Goal: Find specific page/section: Find specific page/section

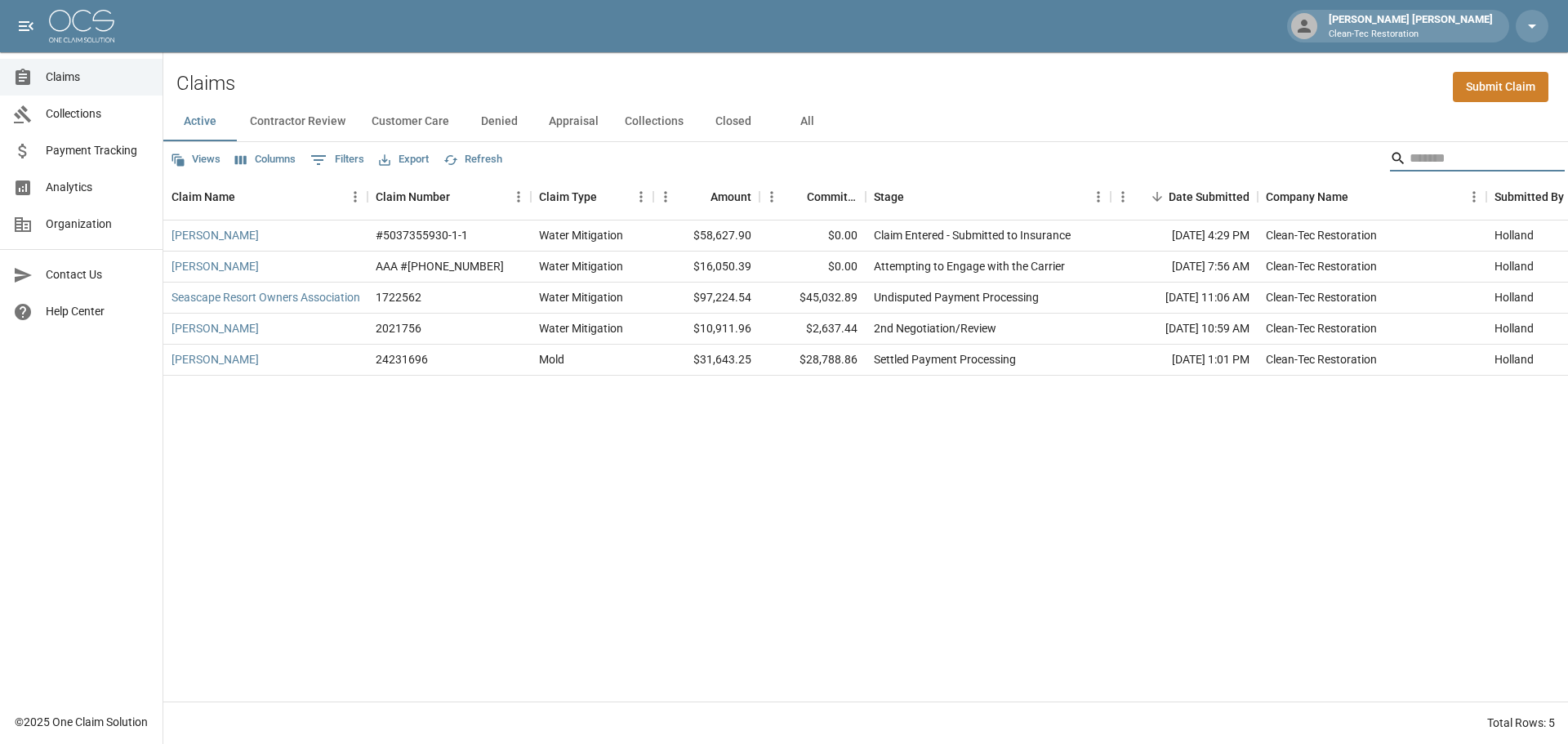
click at [1420, 156] on input "Search" at bounding box center [1475, 158] width 131 height 26
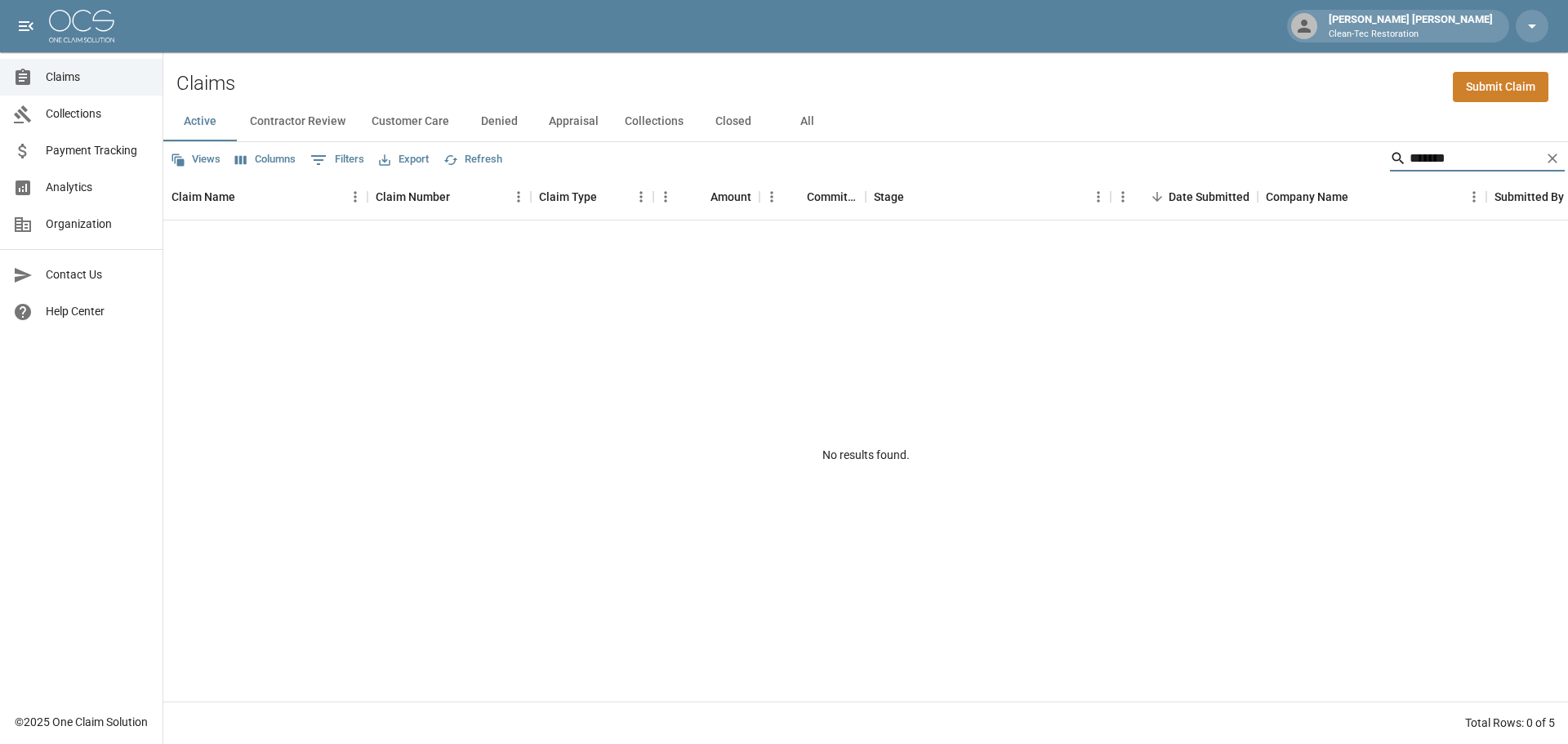
type input "*******"
click at [734, 122] on button "Closed" at bounding box center [734, 122] width 73 height 39
click at [659, 120] on button "Collections" at bounding box center [653, 122] width 85 height 39
click at [489, 119] on button "Denied" at bounding box center [499, 122] width 73 height 39
click at [409, 119] on button "Customer Care" at bounding box center [410, 122] width 103 height 39
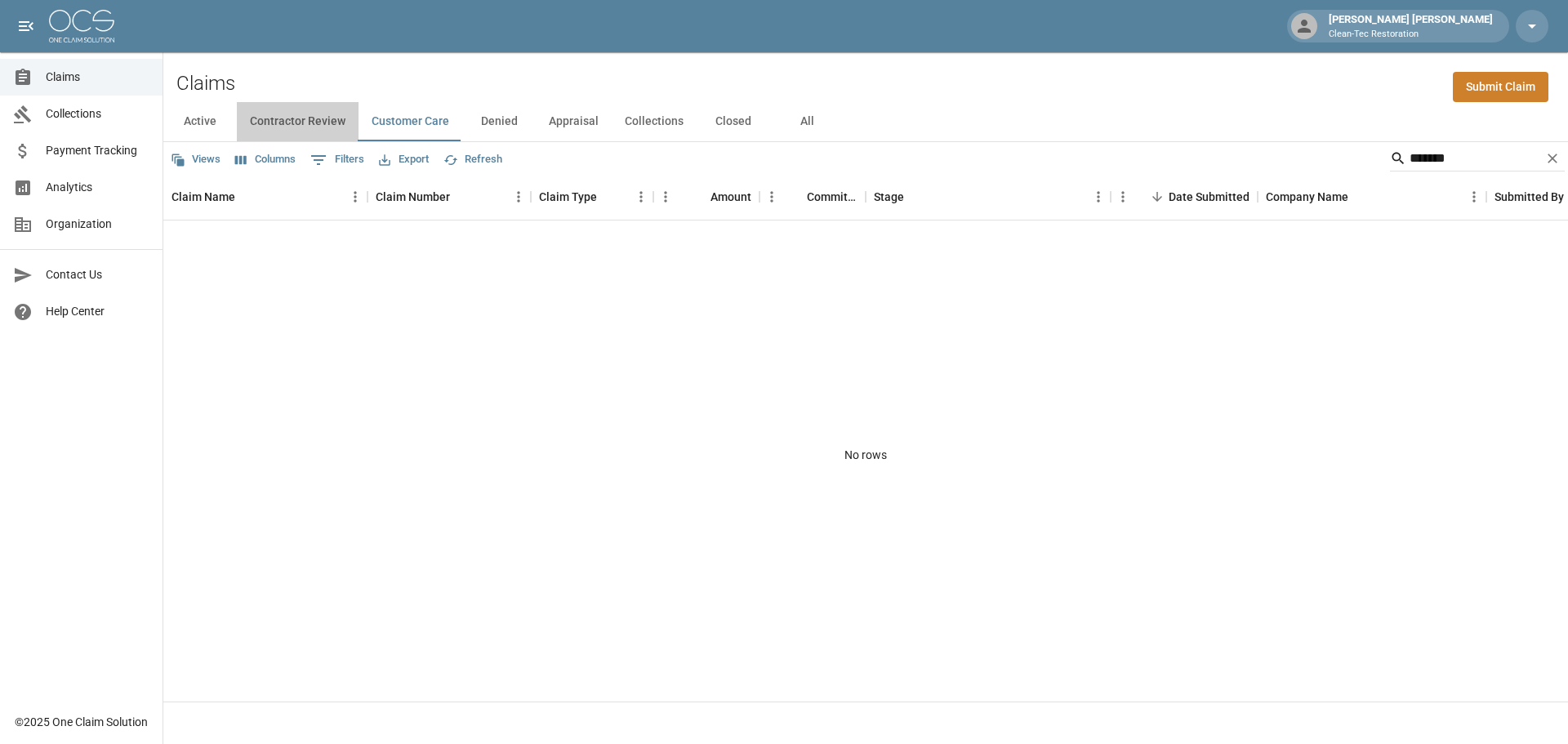
click at [307, 119] on button "Contractor Review" at bounding box center [298, 122] width 122 height 39
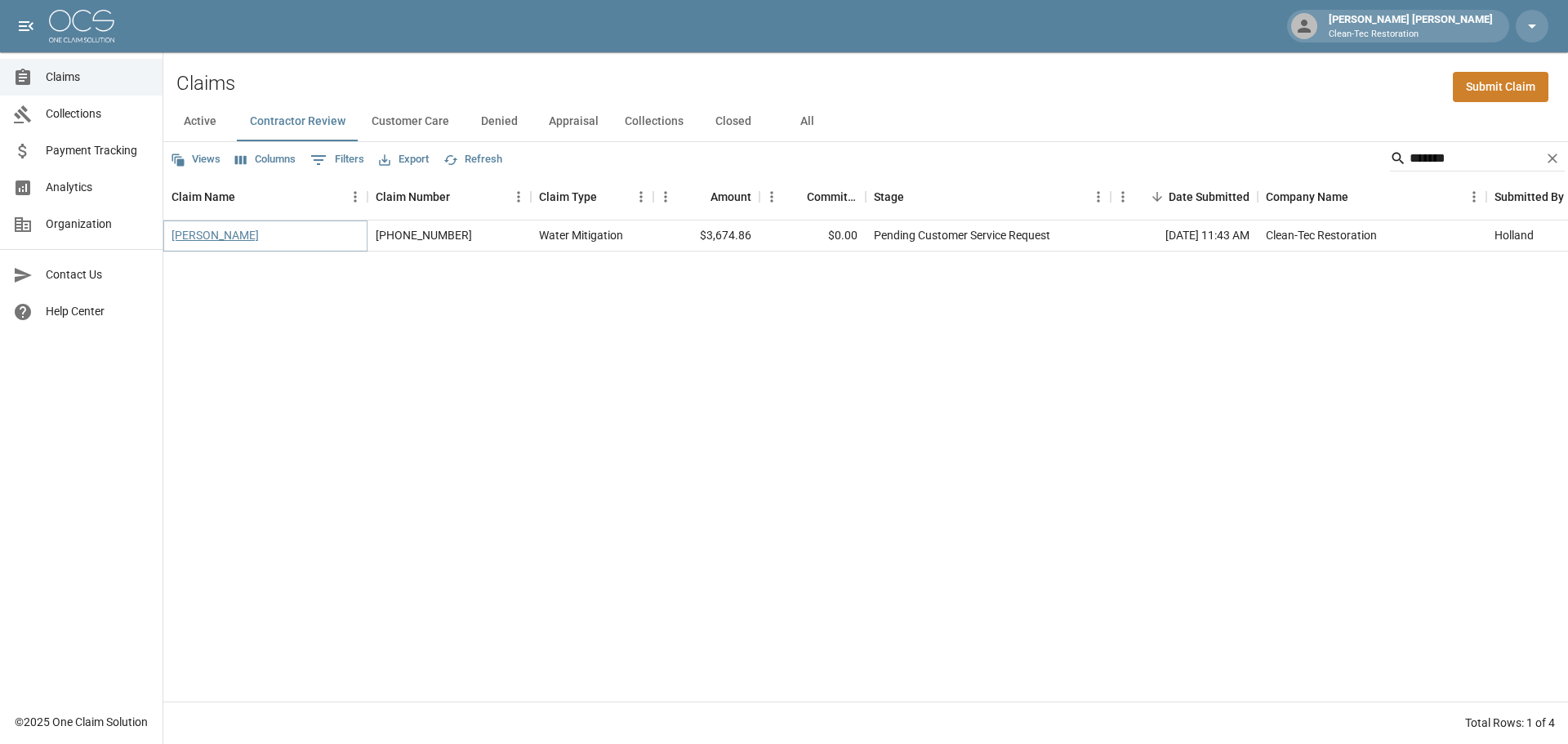
click at [179, 234] on link "[PERSON_NAME]" at bounding box center [215, 235] width 87 height 16
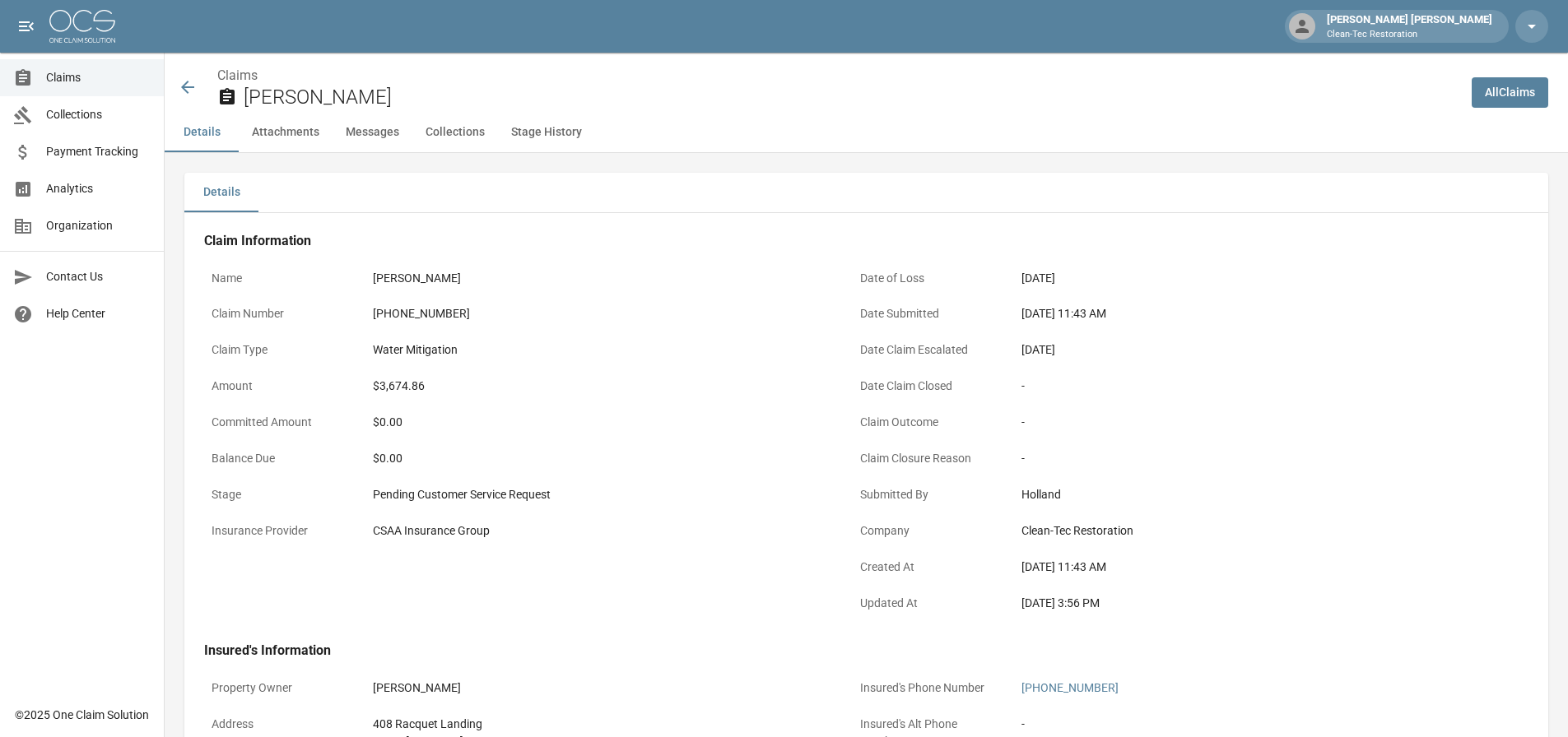
click at [300, 133] on button "Attachments" at bounding box center [286, 133] width 93 height 39
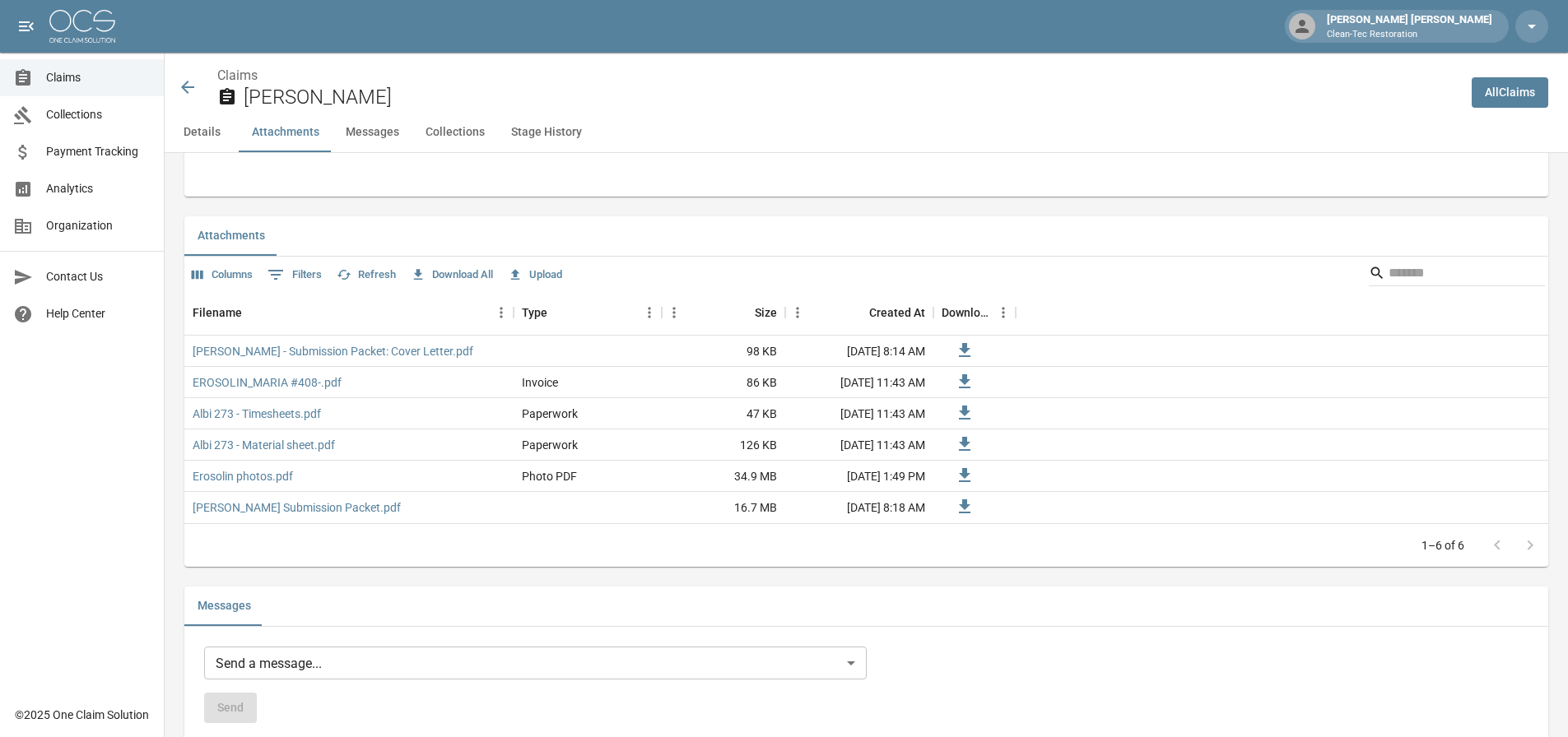
scroll to position [947, 0]
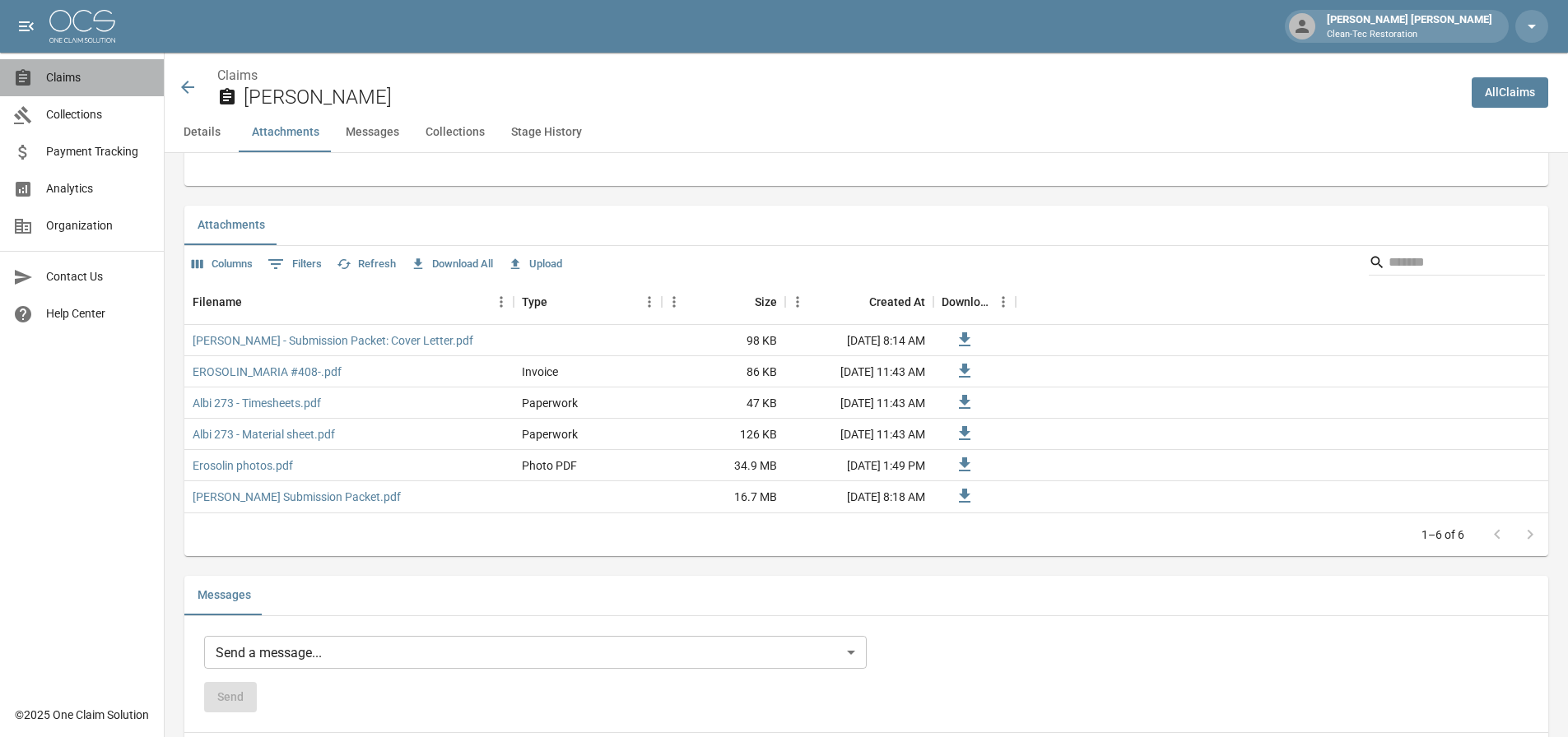
click at [75, 81] on span "Claims" at bounding box center [98, 77] width 104 height 17
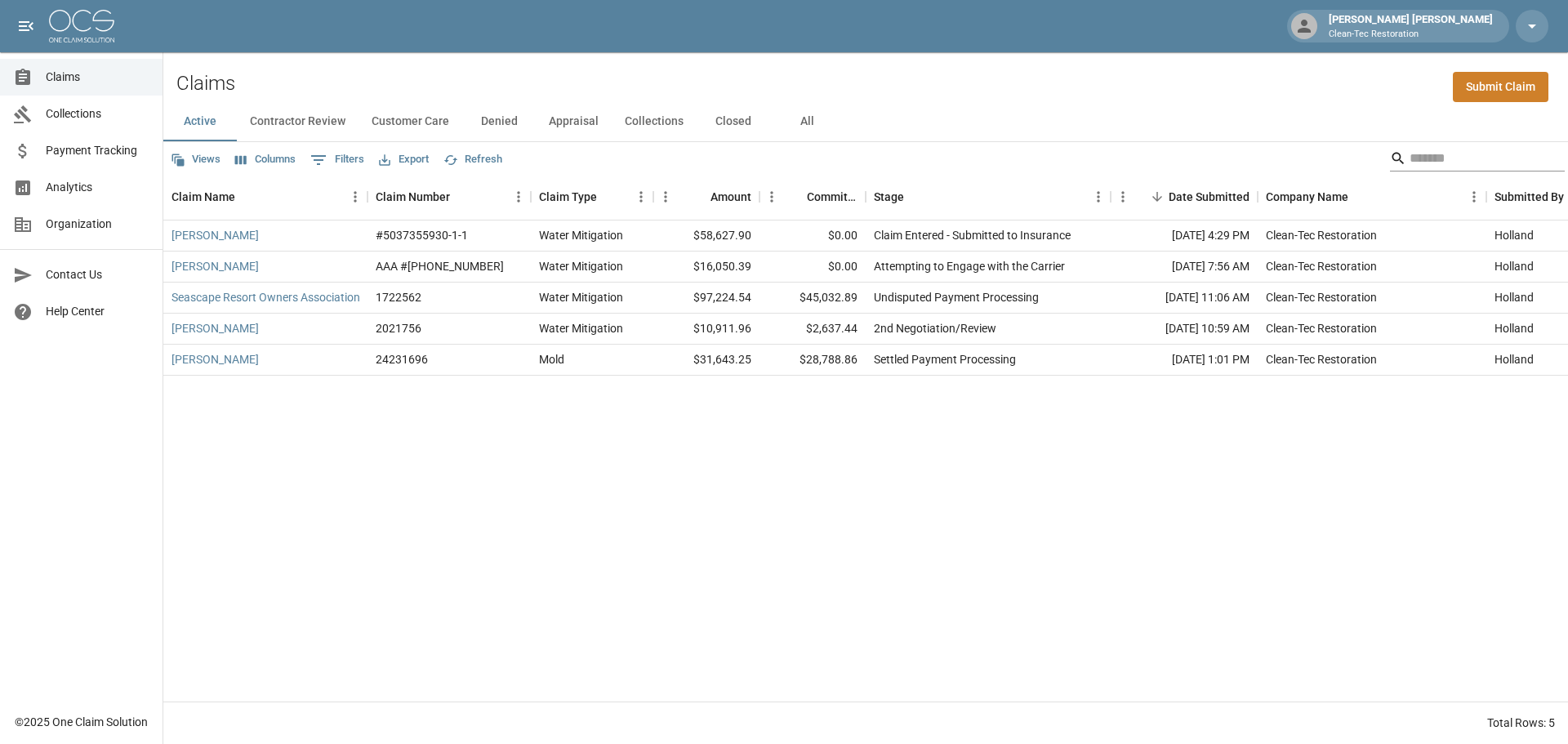
click at [1424, 156] on input "Search" at bounding box center [1475, 158] width 131 height 26
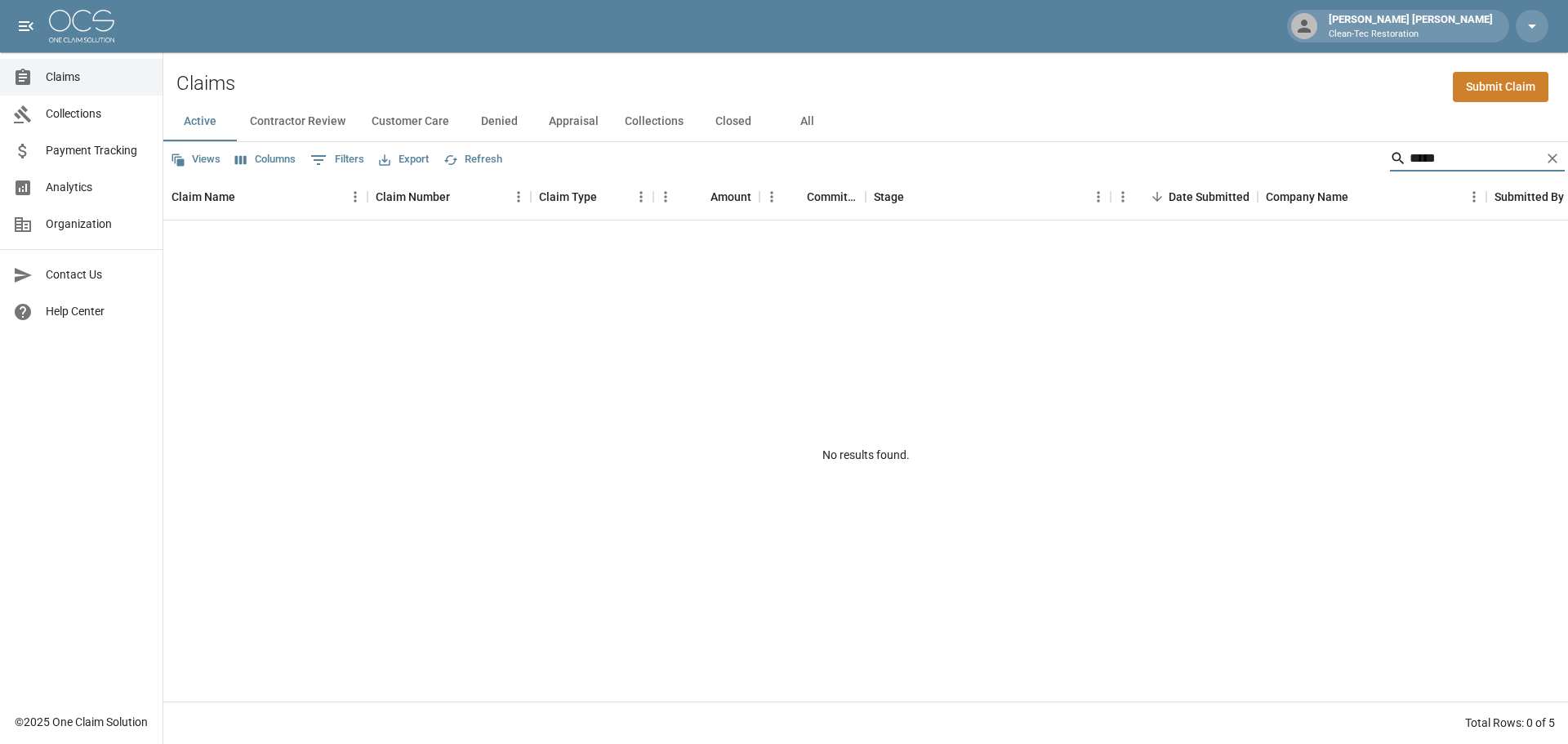
type input "*****"
click at [653, 122] on button "Collections" at bounding box center [653, 122] width 85 height 39
click at [554, 121] on button "Appraisal" at bounding box center [573, 122] width 76 height 39
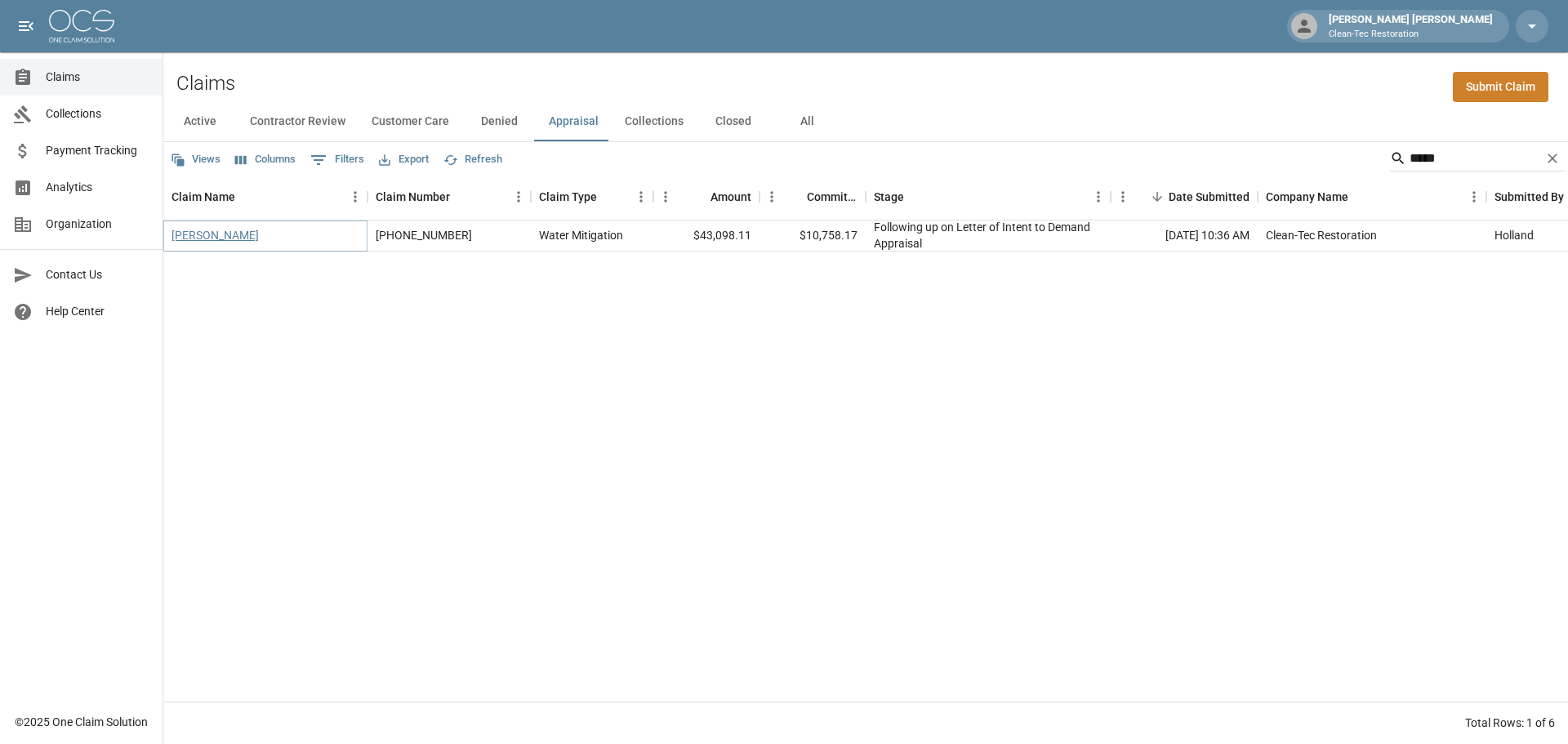
click at [231, 239] on link "[PERSON_NAME]" at bounding box center [215, 235] width 87 height 16
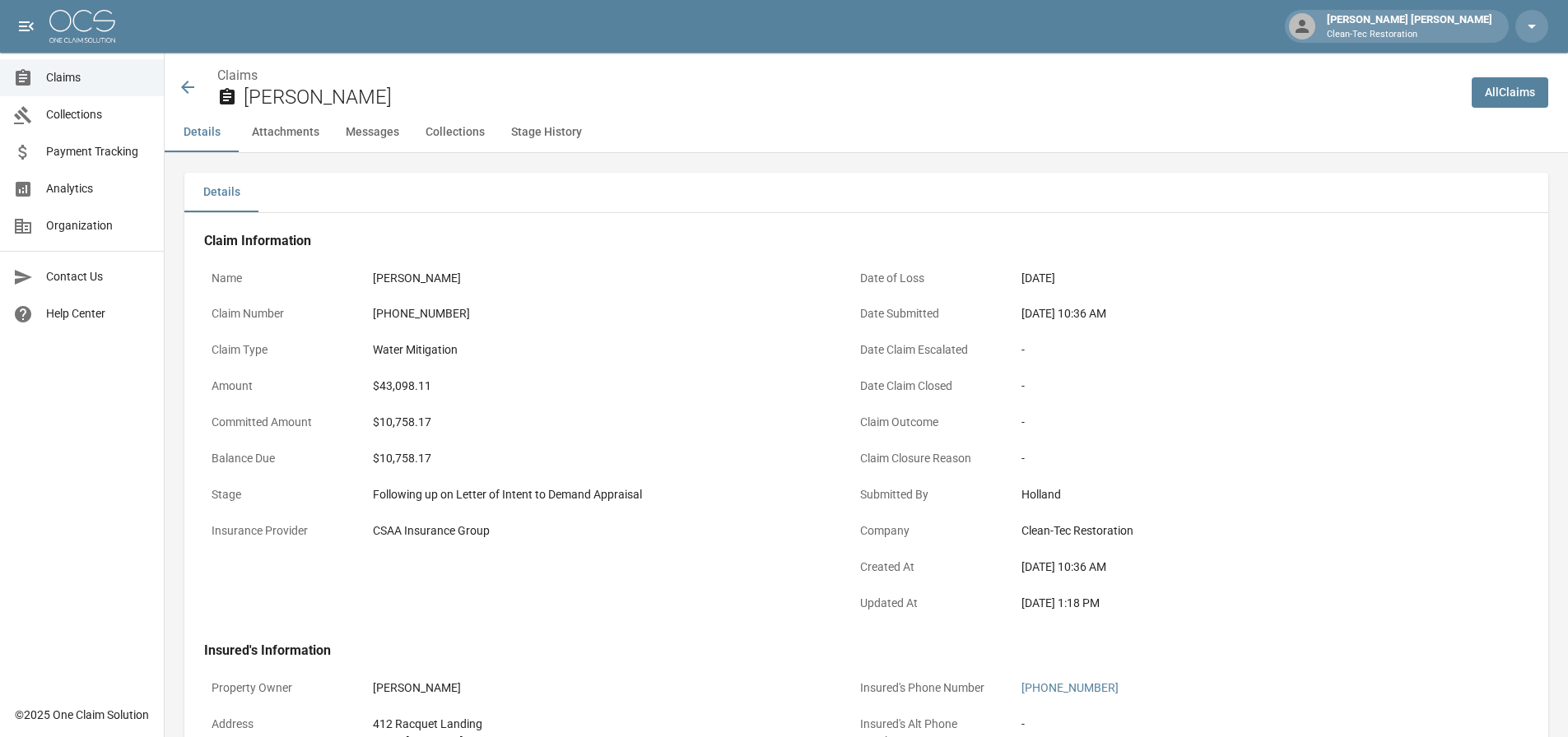
drag, startPoint x: 57, startPoint y: 76, endPoint x: 95, endPoint y: 83, distance: 38.6
click at [57, 76] on span "Claims" at bounding box center [98, 77] width 104 height 17
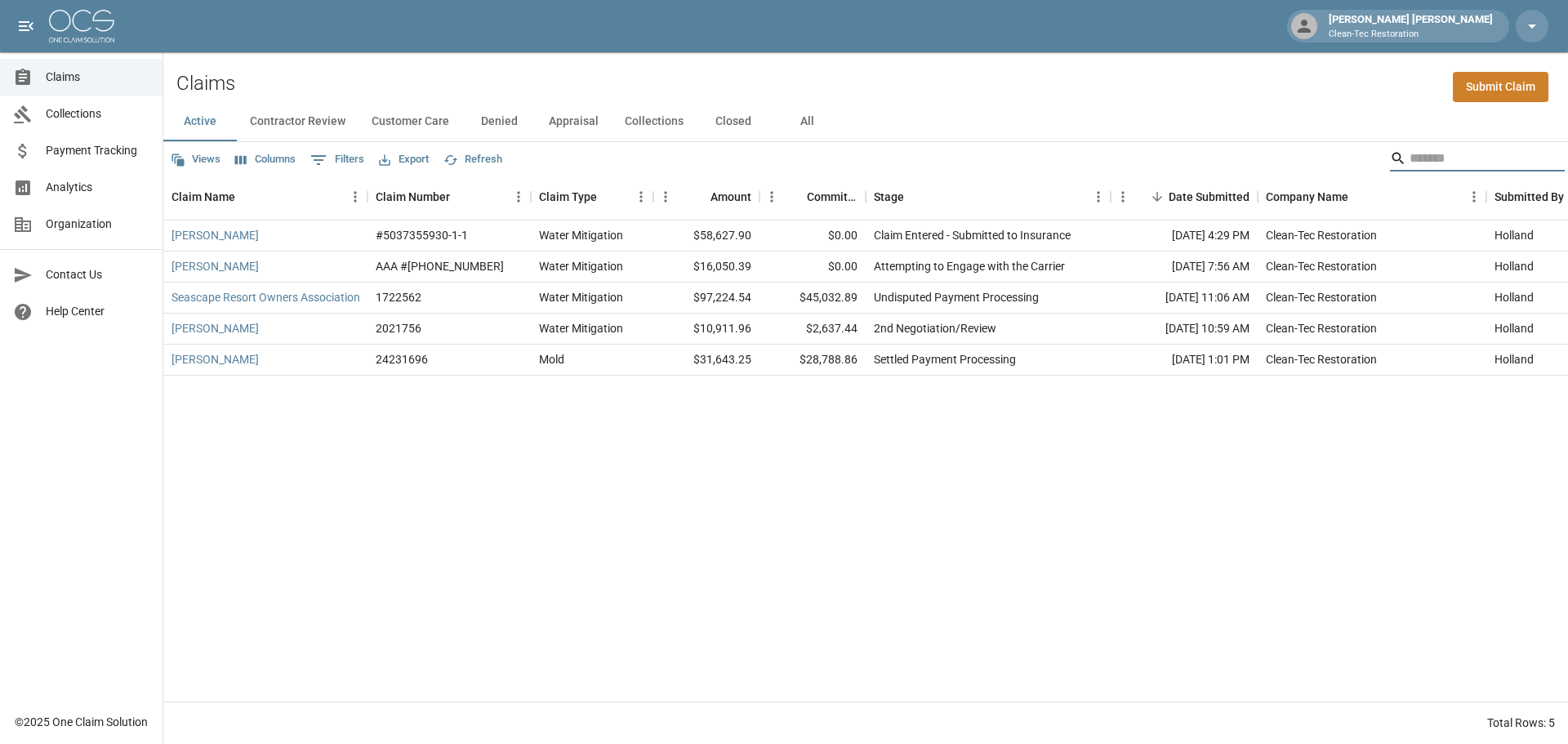
click at [1410, 162] on input "Search" at bounding box center [1475, 158] width 131 height 26
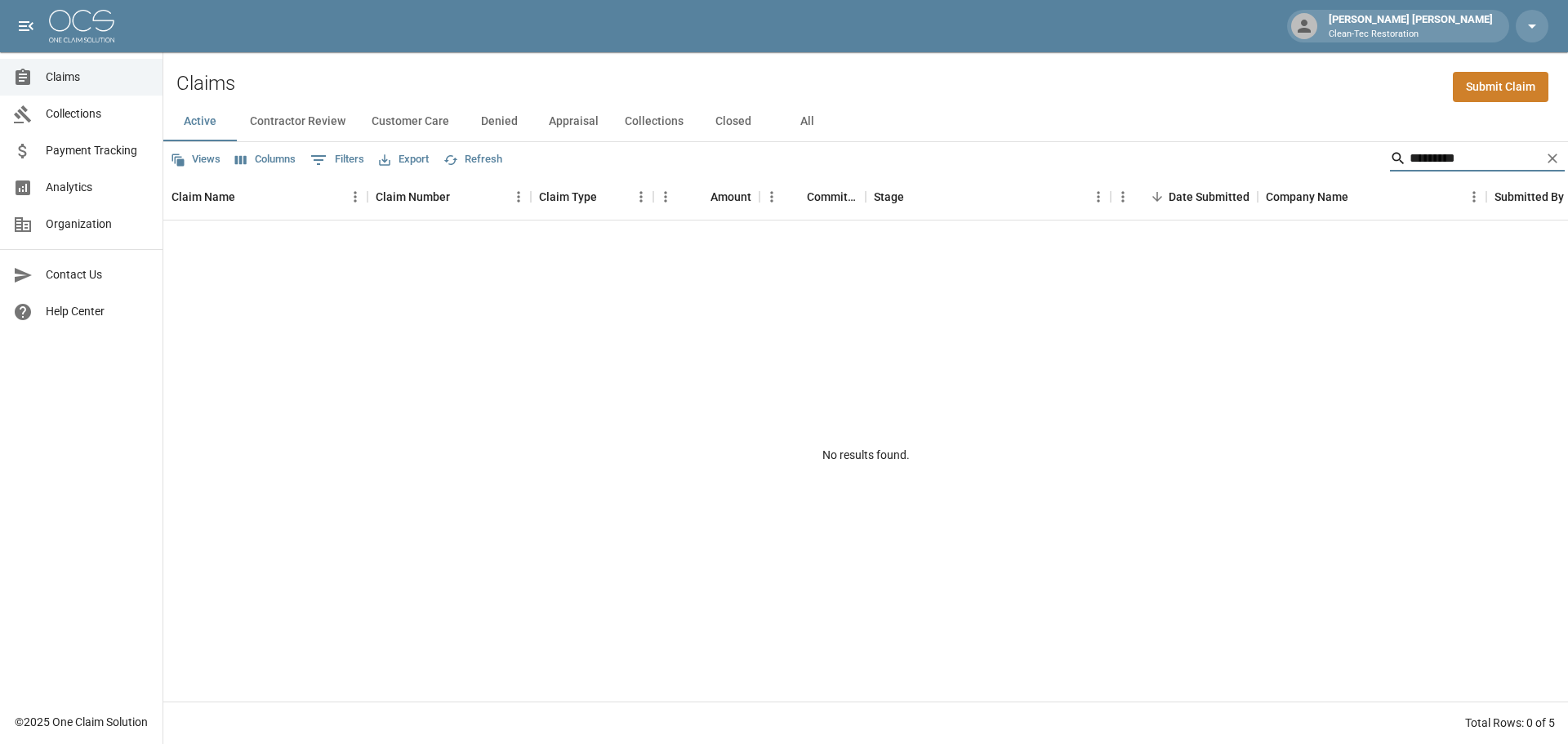
type input "*********"
click at [733, 119] on button "Closed" at bounding box center [734, 122] width 73 height 39
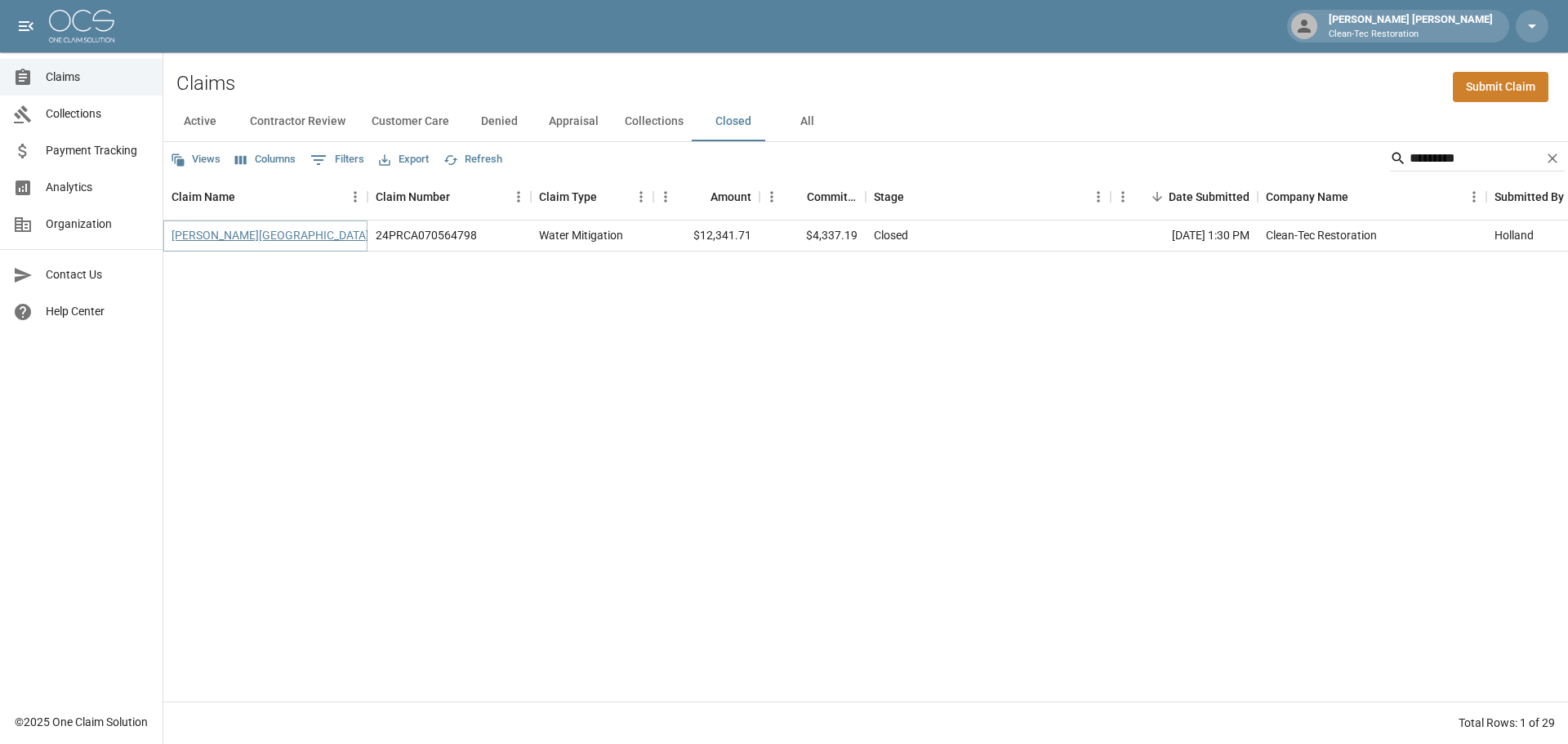
click at [223, 238] on link "[PERSON_NAME][GEOGRAPHIC_DATA]" at bounding box center [270, 235] width 198 height 16
